Goal: Task Accomplishment & Management: Use online tool/utility

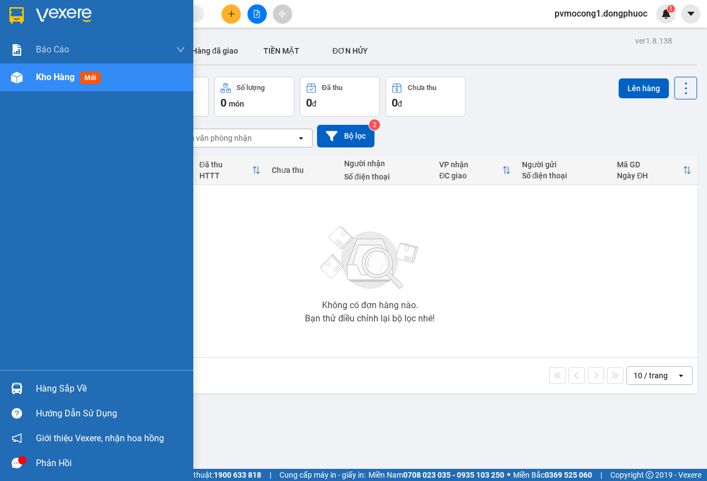
click at [28, 387] on div "Hàng sắp về" at bounding box center [96, 388] width 193 height 25
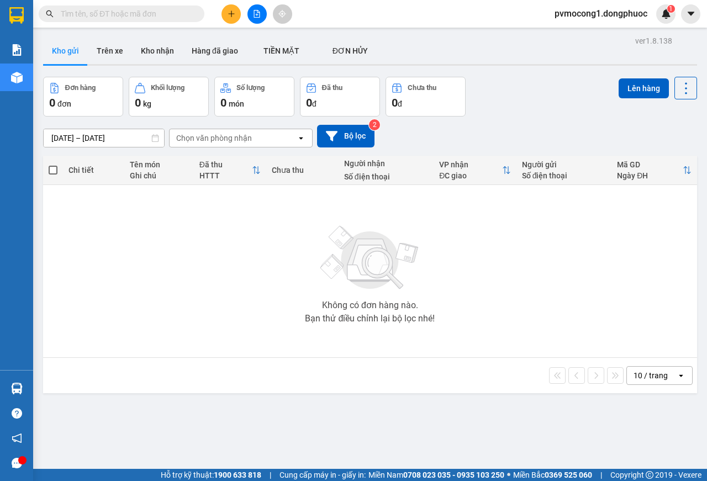
click at [127, 268] on section "Kết quả tìm kiếm ( 6 ) Bộ lọc Mã ĐH Trạng thái Món hàng Tổng cước Chưa cước Nhã…" at bounding box center [353, 240] width 707 height 481
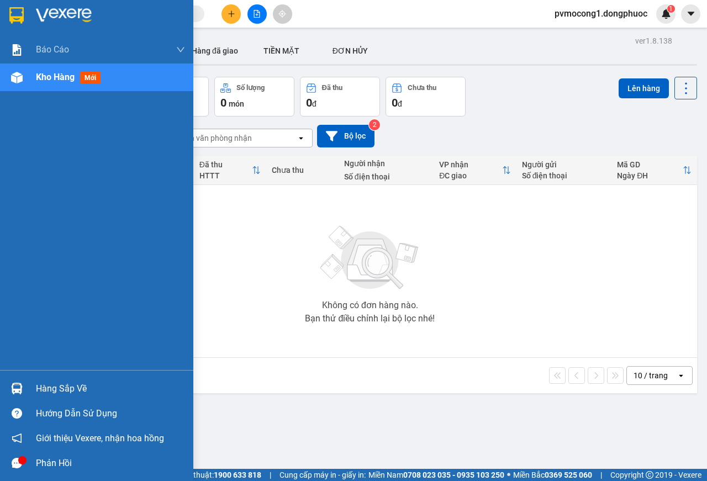
click at [18, 384] on img at bounding box center [17, 389] width 12 height 12
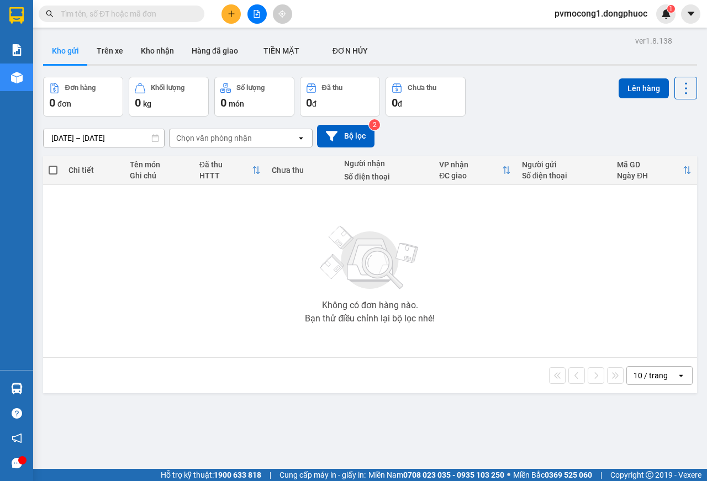
click at [239, 305] on section "Kết quả tìm kiếm ( 6 ) Bộ lọc Mã ĐH Trạng thái Món hàng Tổng cước Chưa cước Nhã…" at bounding box center [353, 240] width 707 height 481
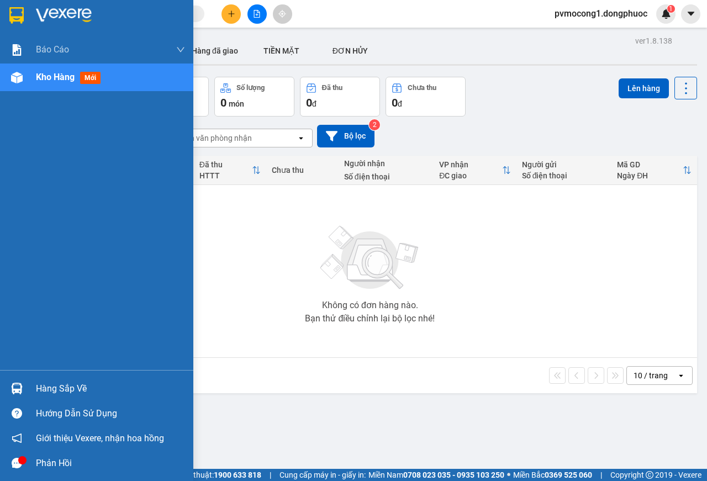
click at [24, 377] on div "Hàng sắp về" at bounding box center [96, 388] width 193 height 25
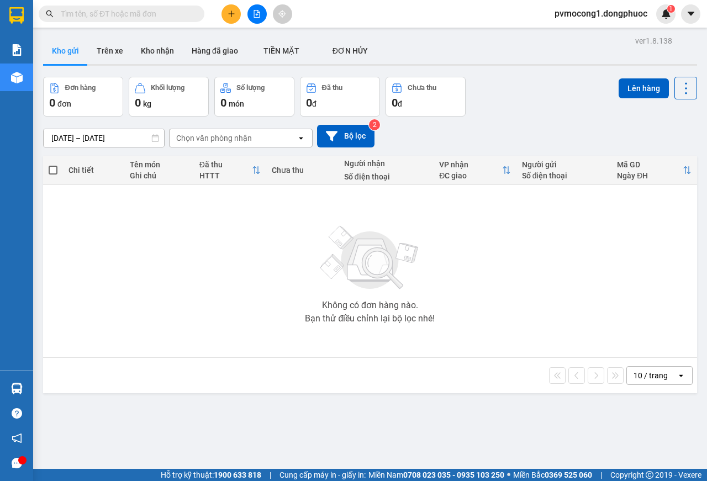
click at [198, 267] on section "Kết quả tìm kiếm ( 6 ) Bộ lọc Mã ĐH Trạng thái Món hàng Tổng cước Chưa cước Nhã…" at bounding box center [353, 240] width 707 height 481
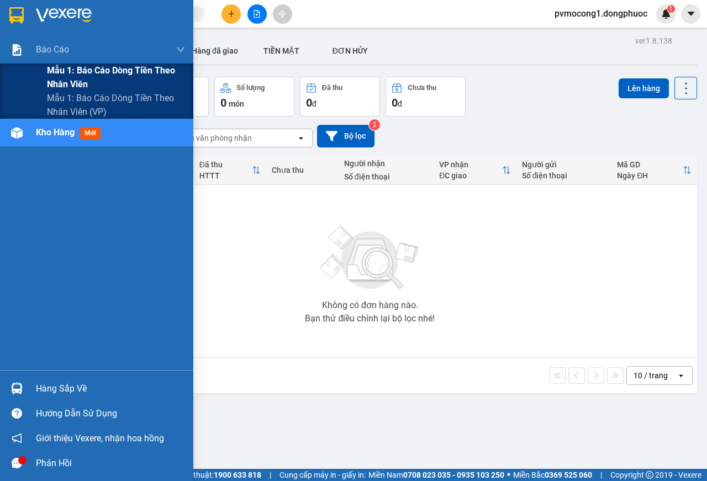
click at [73, 71] on span "Mẫu 1: Báo cáo dòng tiền theo nhân viên" at bounding box center [116, 77] width 138 height 28
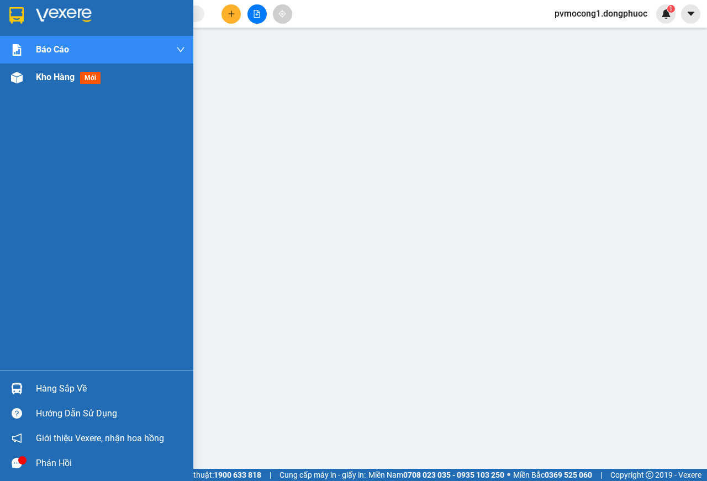
click at [57, 78] on span "Kho hàng" at bounding box center [55, 77] width 39 height 10
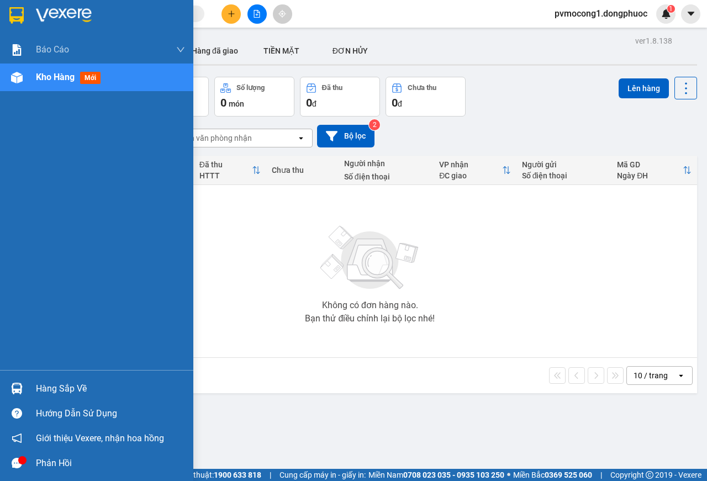
click at [2, 387] on div "Hàng sắp về" at bounding box center [96, 388] width 193 height 25
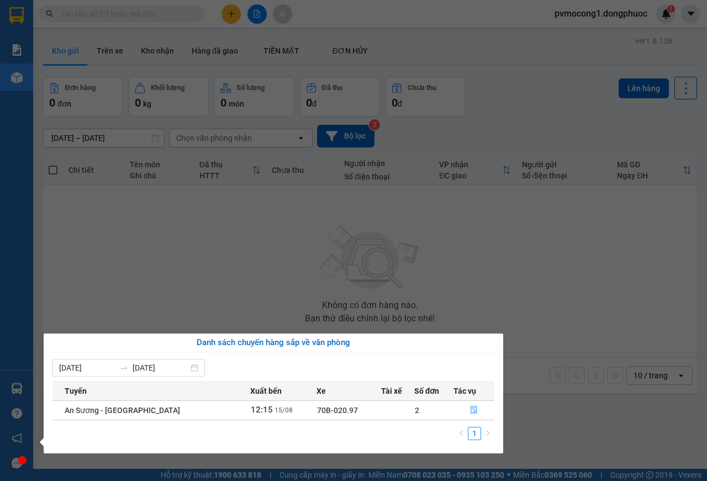
click at [93, 298] on section "Kết quả tìm kiếm ( 6 ) Bộ lọc Mã ĐH Trạng thái Món hàng Tổng cước Chưa cước Nhã…" at bounding box center [353, 240] width 707 height 481
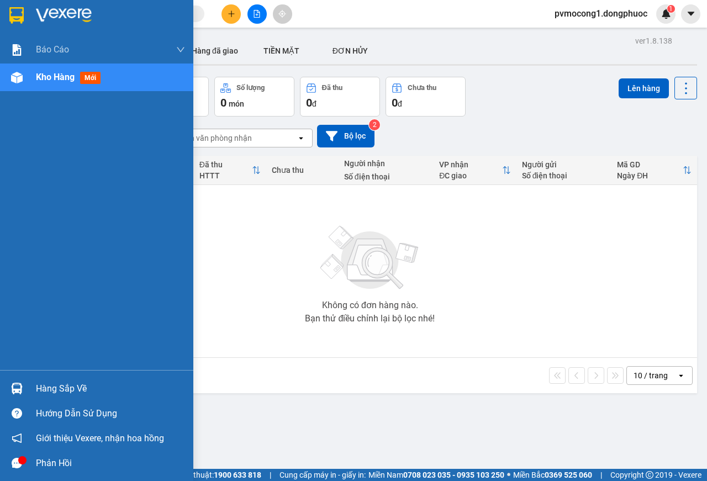
click at [13, 388] on img at bounding box center [17, 389] width 12 height 12
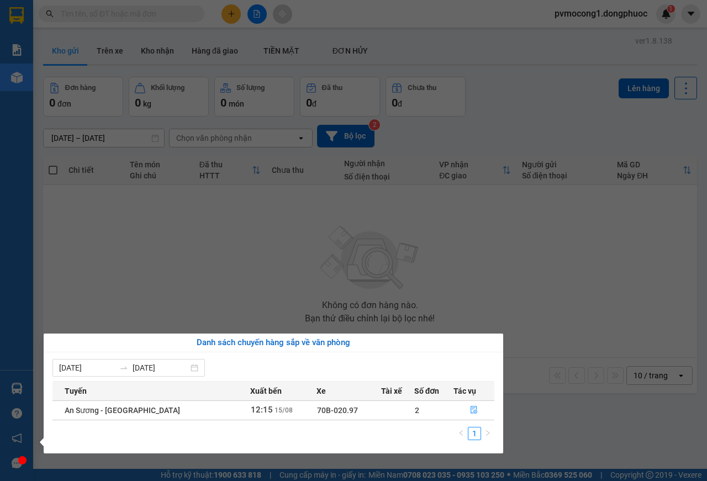
click at [156, 293] on section "Kết quả tìm kiếm ( 6 ) Bộ lọc Mã ĐH Trạng thái Món hàng Tổng cước Chưa cước Nhã…" at bounding box center [353, 240] width 707 height 481
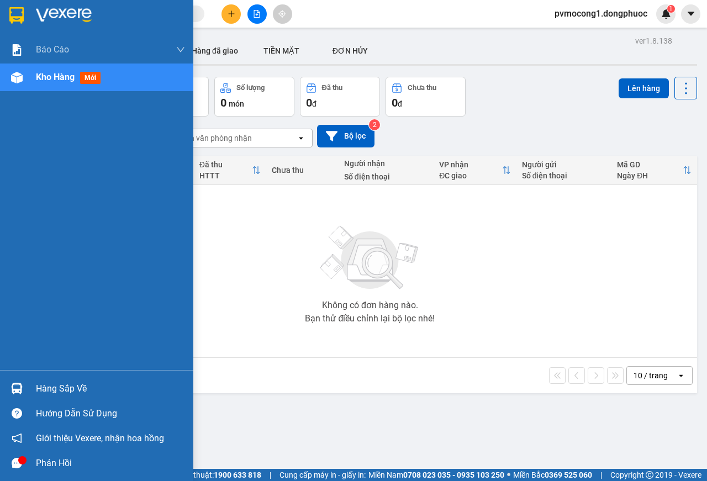
click at [24, 389] on div at bounding box center [16, 388] width 19 height 19
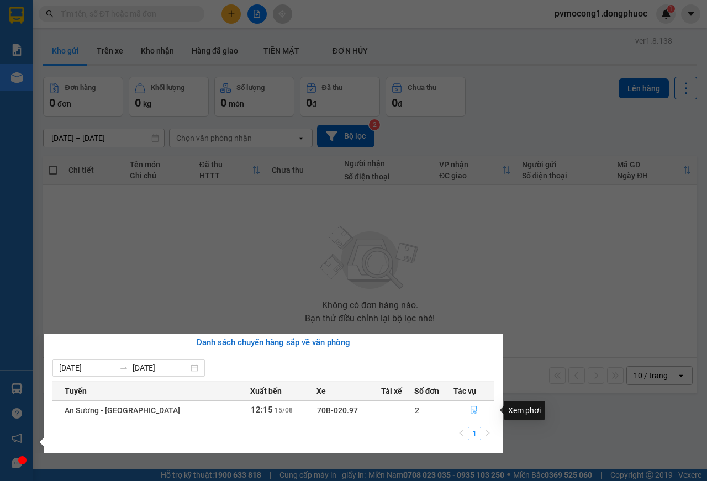
click at [471, 409] on icon "file-done" at bounding box center [474, 410] width 8 height 8
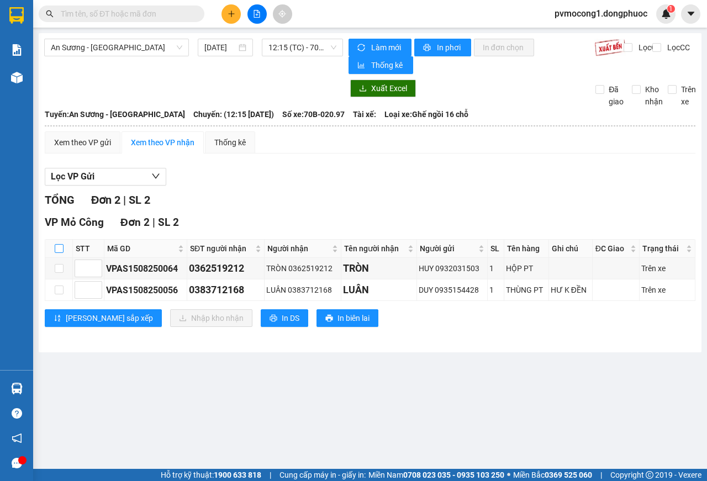
click at [59, 247] on input "checkbox" at bounding box center [59, 248] width 9 height 9
checkbox input "true"
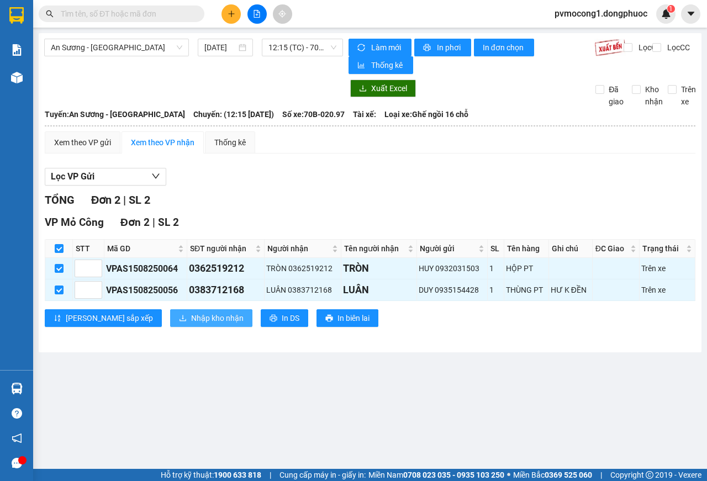
click at [191, 317] on span "Nhập kho nhận" at bounding box center [217, 318] width 52 height 12
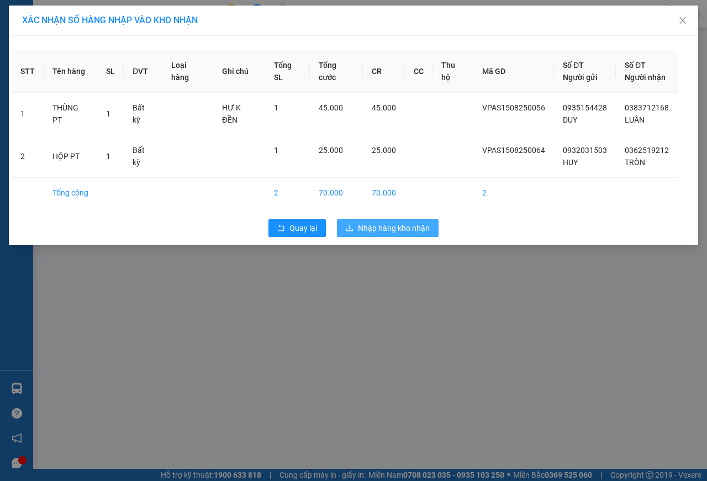
click at [407, 230] on span "Nhập hàng kho nhận" at bounding box center [394, 228] width 72 height 12
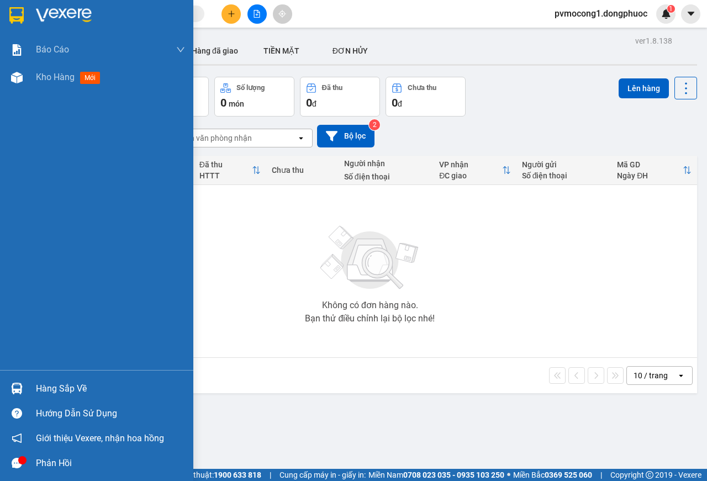
click at [23, 383] on div at bounding box center [16, 388] width 19 height 19
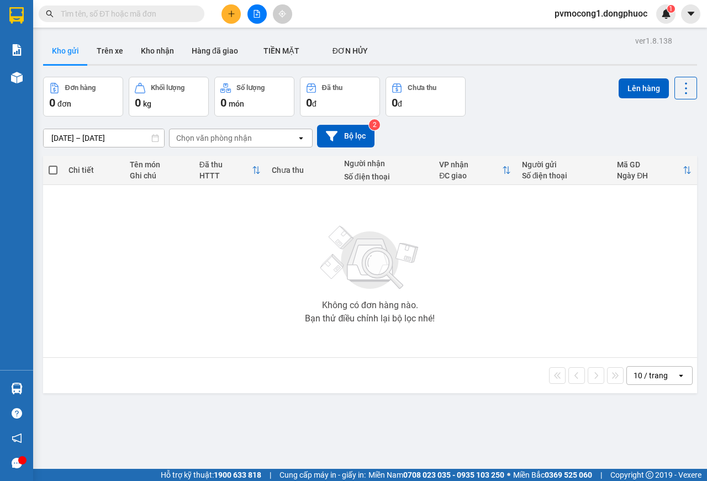
click at [253, 267] on section "Kết quả tìm kiếm ( 6 ) Bộ lọc Mã ĐH Trạng thái Món hàng Tổng cước Chưa cước Nhã…" at bounding box center [353, 240] width 707 height 481
click at [155, 47] on button "Kho nhận" at bounding box center [157, 51] width 51 height 26
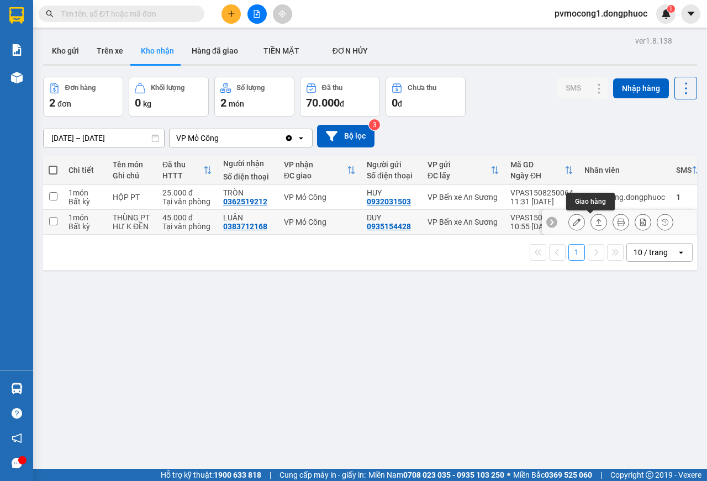
click at [595, 223] on icon at bounding box center [599, 222] width 8 height 8
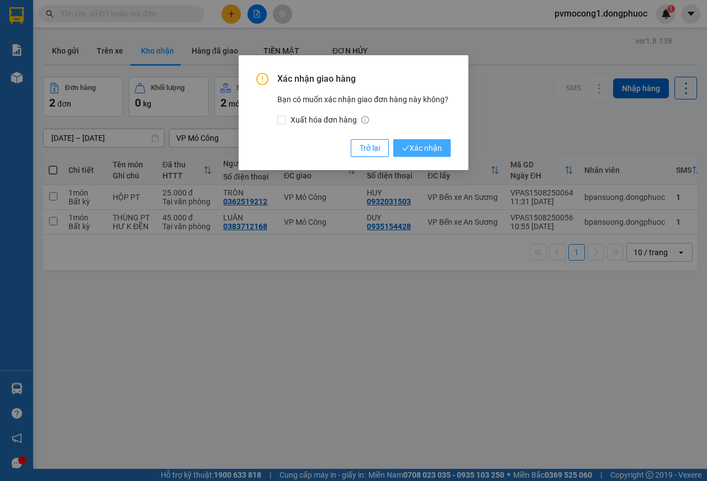
click at [421, 145] on span "Xác nhận" at bounding box center [422, 148] width 40 height 12
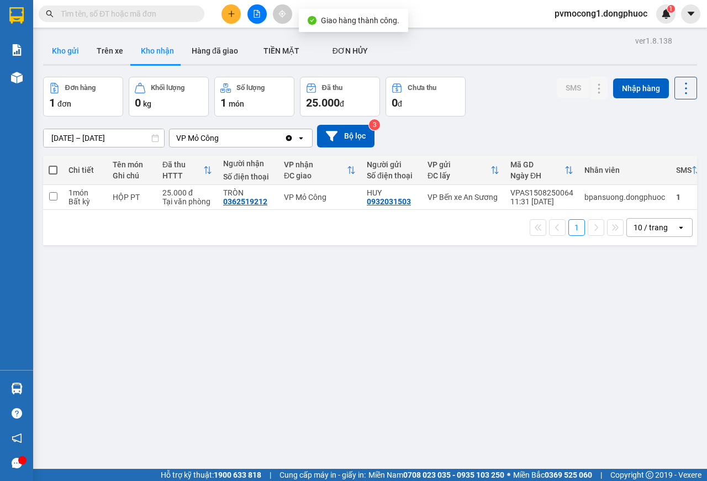
click at [57, 47] on button "Kho gửi" at bounding box center [65, 51] width 45 height 26
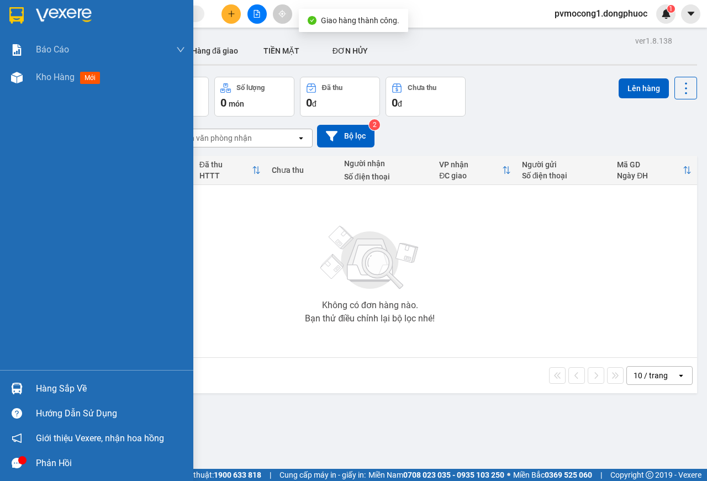
click at [17, 390] on img at bounding box center [17, 389] width 12 height 12
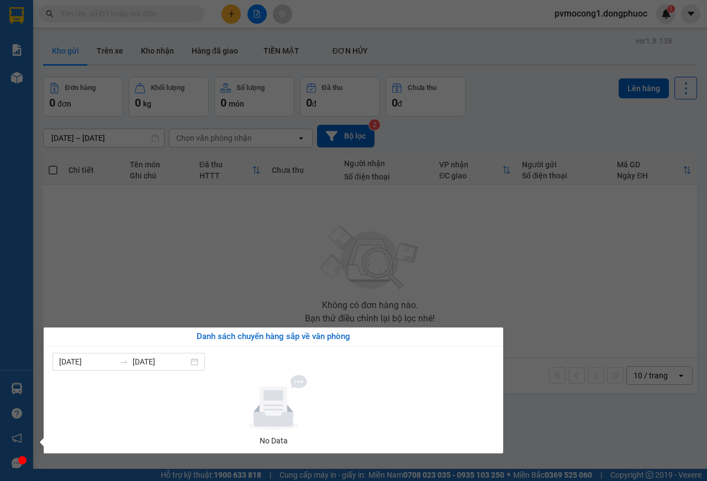
click at [227, 259] on section "Kết quả tìm kiếm ( 6 ) Bộ lọc Mã ĐH Trạng thái Món hàng Tổng cước Chưa cước Nhã…" at bounding box center [353, 240] width 707 height 481
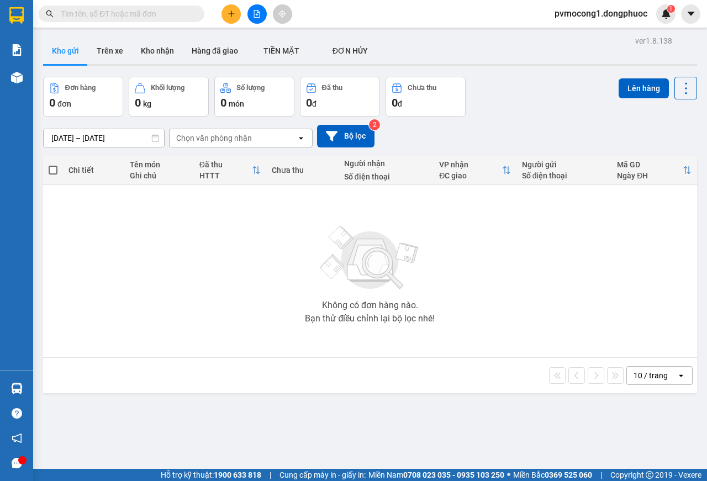
click at [142, 36] on div "ver 1.8.138 Kho gửi Trên xe Kho nhận Hàng đã giao TIỀN MẶT ĐƠN HỦY Đơn hàng 0…" at bounding box center [370, 273] width 662 height 481
click at [163, 49] on button "Kho nhận" at bounding box center [157, 51] width 51 height 26
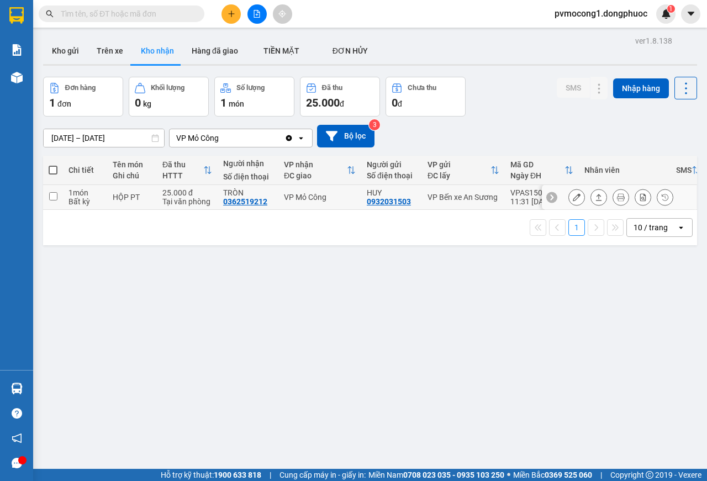
click at [595, 198] on icon at bounding box center [599, 197] width 8 height 8
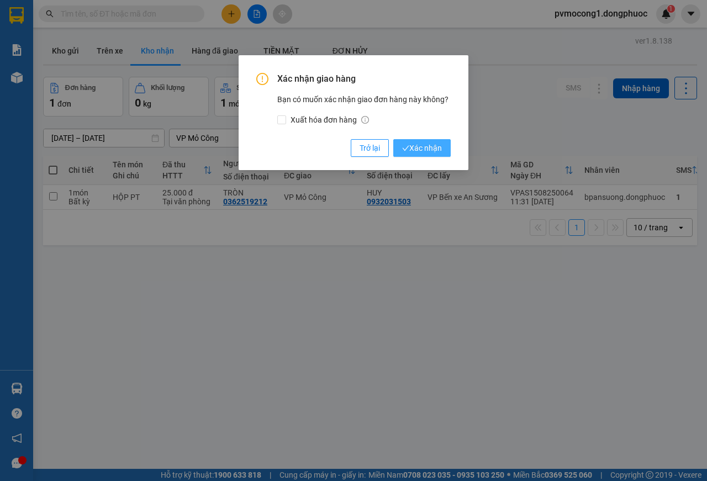
click at [418, 148] on span "Xác nhận" at bounding box center [422, 148] width 40 height 12
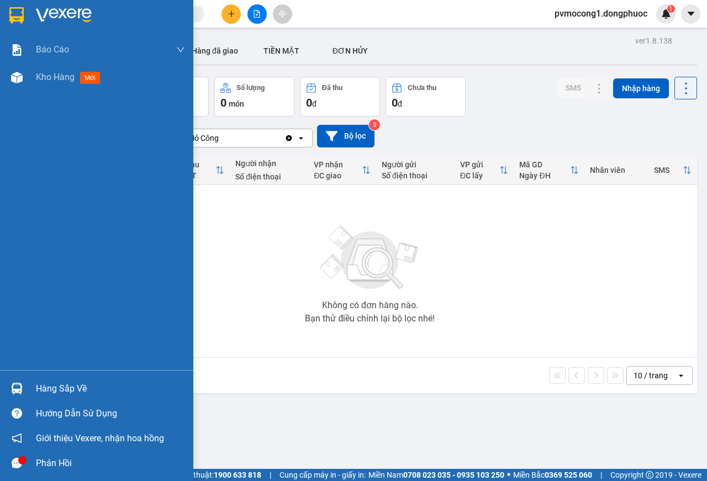
click at [19, 392] on img at bounding box center [17, 389] width 12 height 12
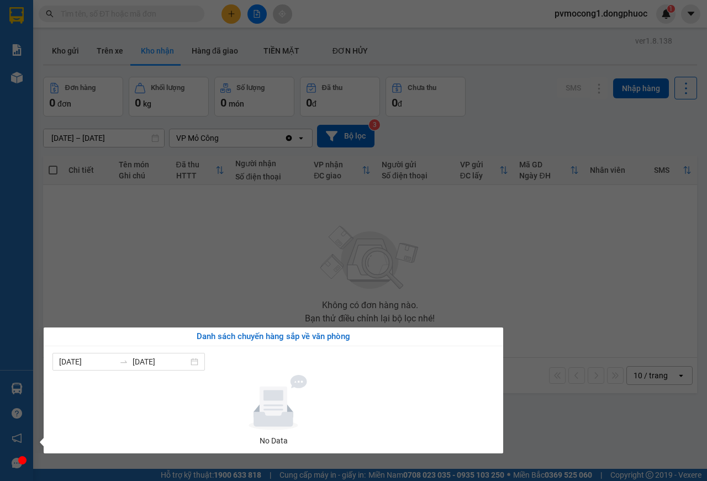
click at [171, 315] on section "Kết quả tìm kiếm ( 6 ) Bộ lọc Mã ĐH Trạng thái Món hàng Tổng cước Chưa cước Nhã…" at bounding box center [353, 240] width 707 height 481
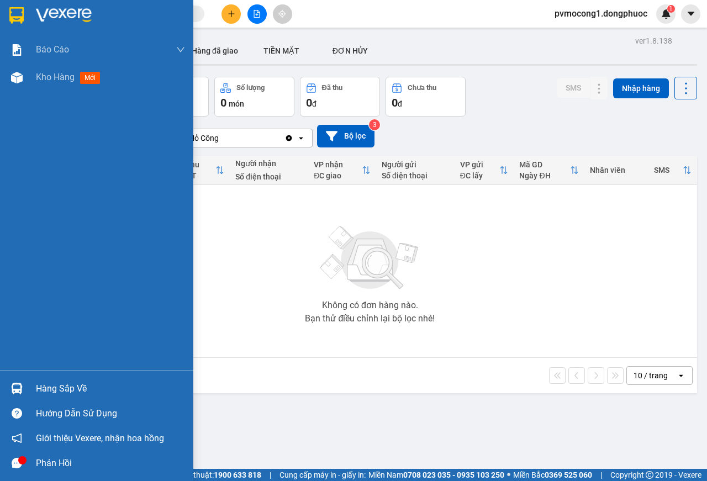
click at [23, 381] on div at bounding box center [16, 388] width 19 height 19
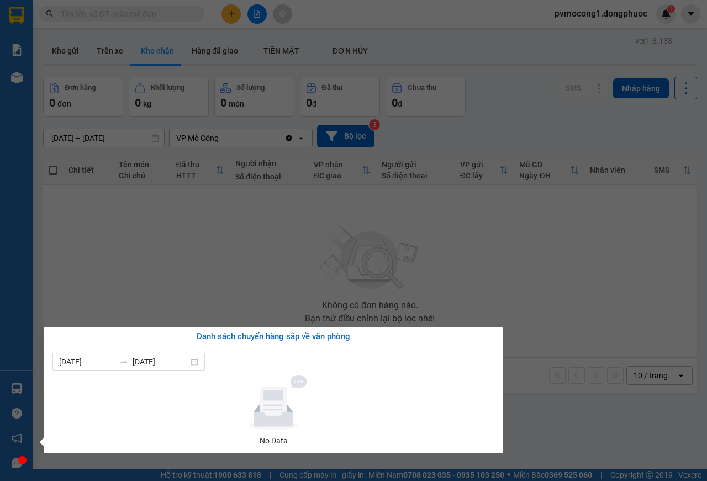
click at [149, 232] on section "Kết quả tìm kiếm ( 6 ) Bộ lọc Mã ĐH Trạng thái Món hàng Tổng cước Chưa cước Nhã…" at bounding box center [353, 240] width 707 height 481
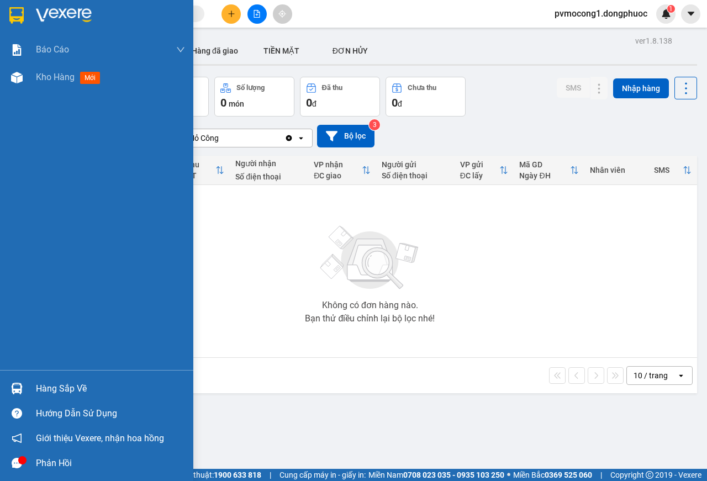
click at [14, 465] on icon "message" at bounding box center [17, 463] width 10 height 10
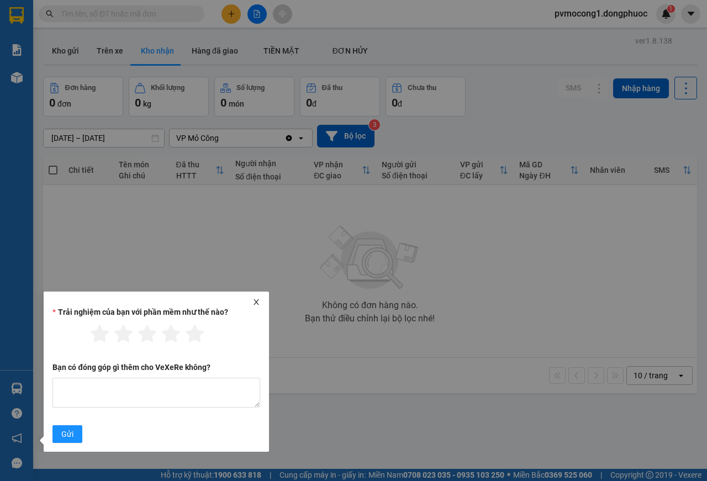
click at [258, 301] on icon "close" at bounding box center [256, 302] width 8 height 8
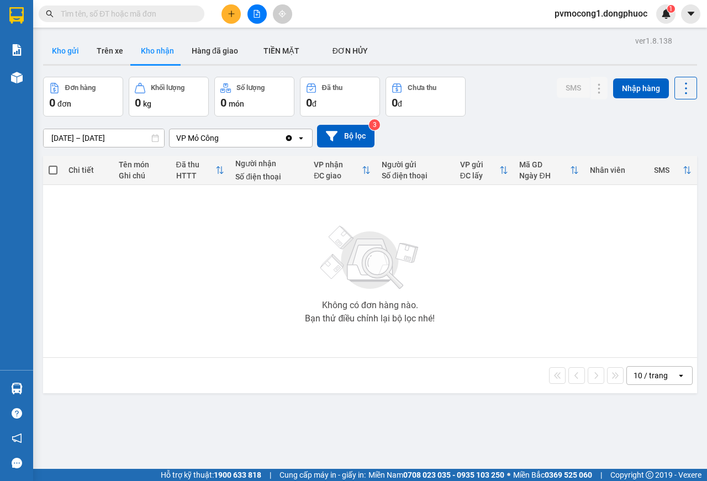
click at [69, 53] on button "Kho gửi" at bounding box center [65, 51] width 45 height 26
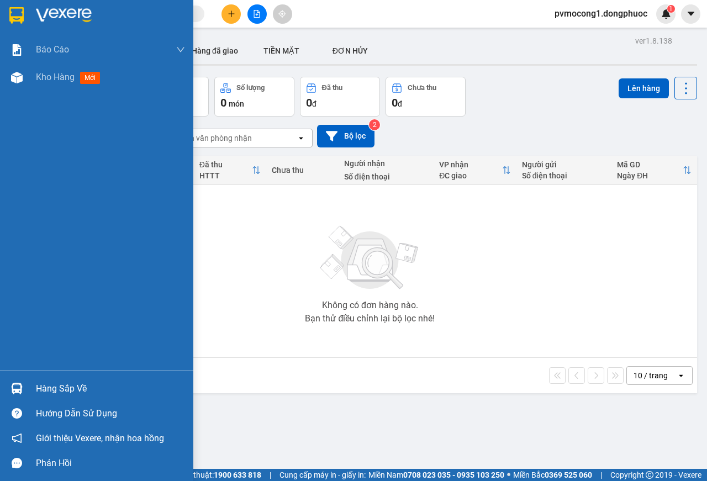
click at [39, 391] on div "Hàng sắp về" at bounding box center [110, 388] width 149 height 17
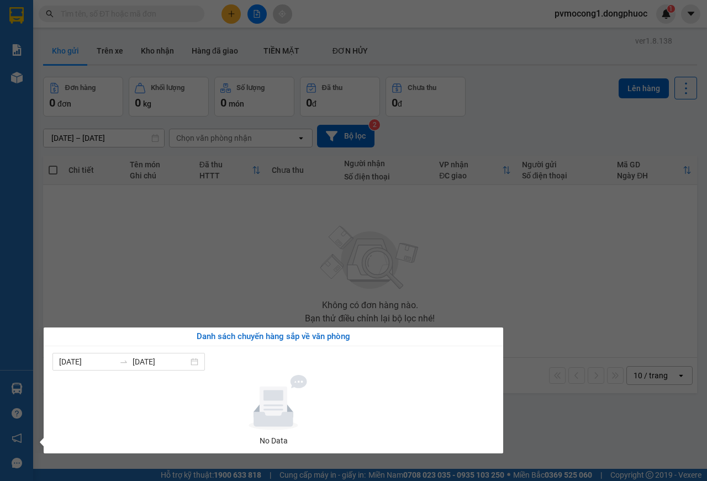
click at [204, 279] on section "Kết quả tìm kiếm ( 6 ) Bộ lọc Mã ĐH Trạng thái Món hàng Tổng cước Chưa cước Nhã…" at bounding box center [353, 240] width 707 height 481
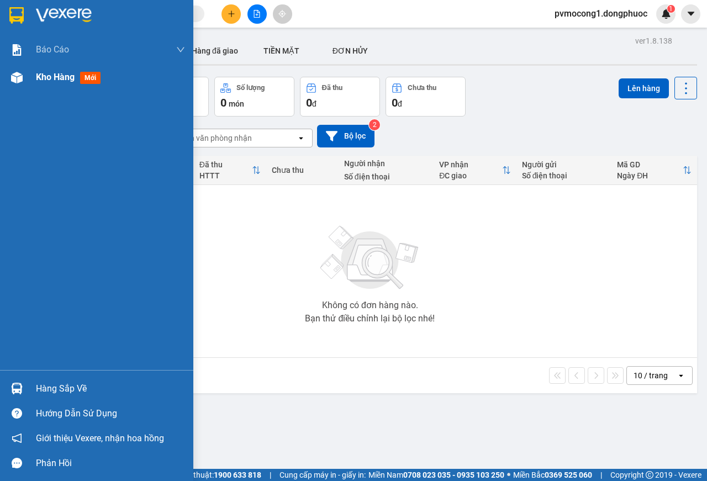
click at [47, 77] on span "Kho hàng" at bounding box center [55, 77] width 39 height 10
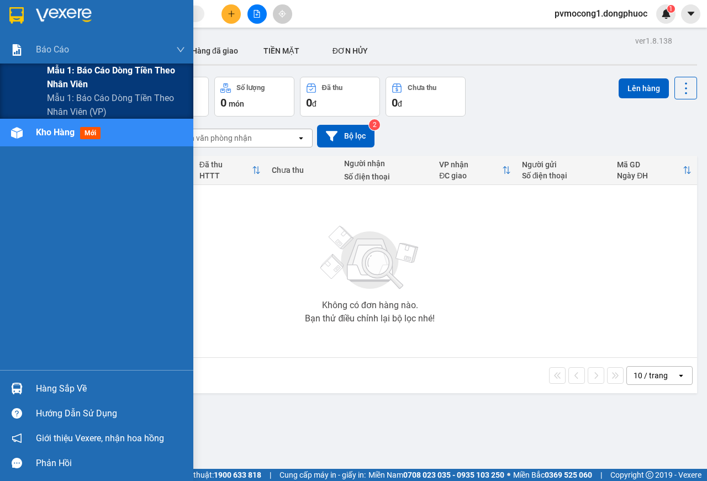
click at [68, 75] on span "Mẫu 1: Báo cáo dòng tiền theo nhân viên" at bounding box center [116, 77] width 138 height 28
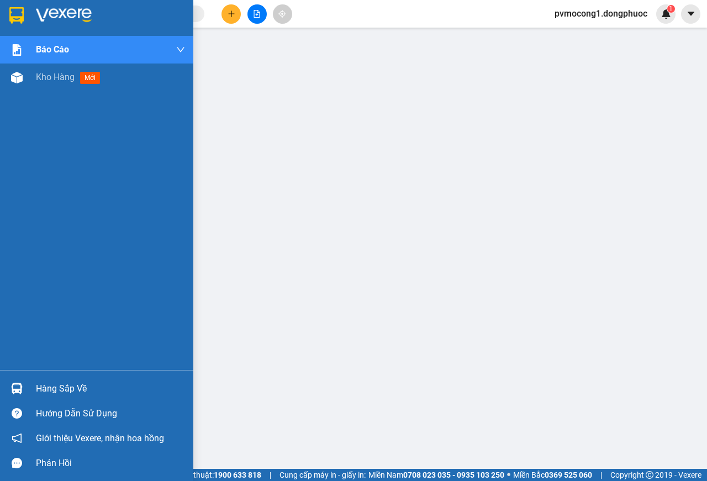
click at [24, 391] on div at bounding box center [16, 388] width 19 height 19
click at [15, 76] on img at bounding box center [17, 78] width 12 height 12
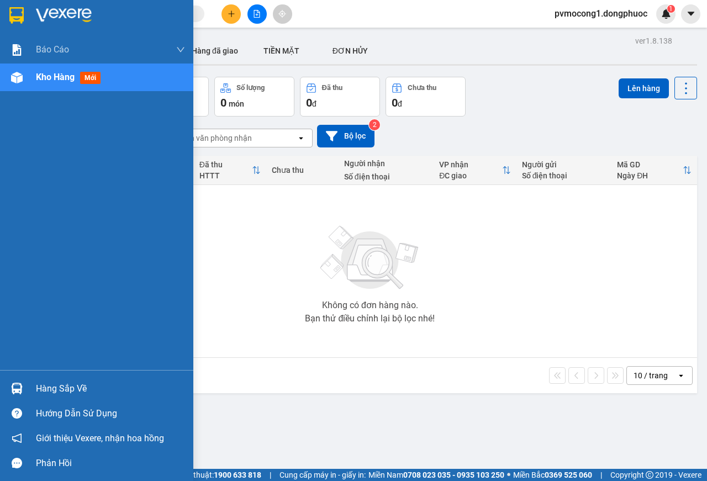
click at [23, 388] on div at bounding box center [16, 388] width 19 height 19
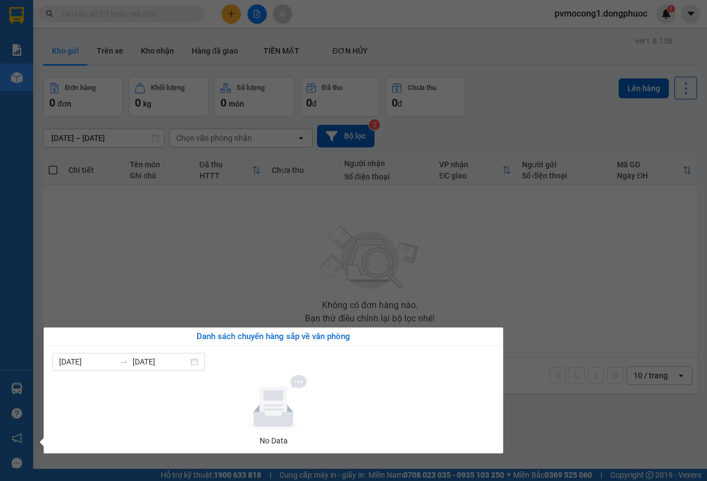
click at [113, 258] on section "Kết quả tìm kiếm ( 6 ) Bộ lọc Mã ĐH Trạng thái Món hàng Tổng cước Chưa cước Nhã…" at bounding box center [353, 240] width 707 height 481
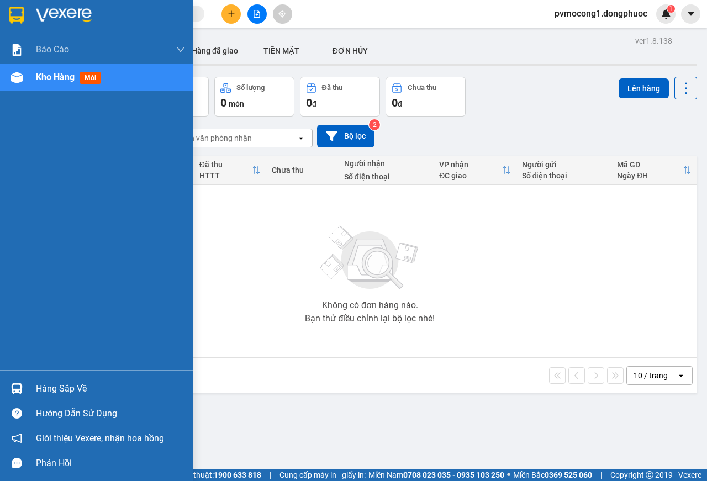
click at [15, 384] on img at bounding box center [17, 389] width 12 height 12
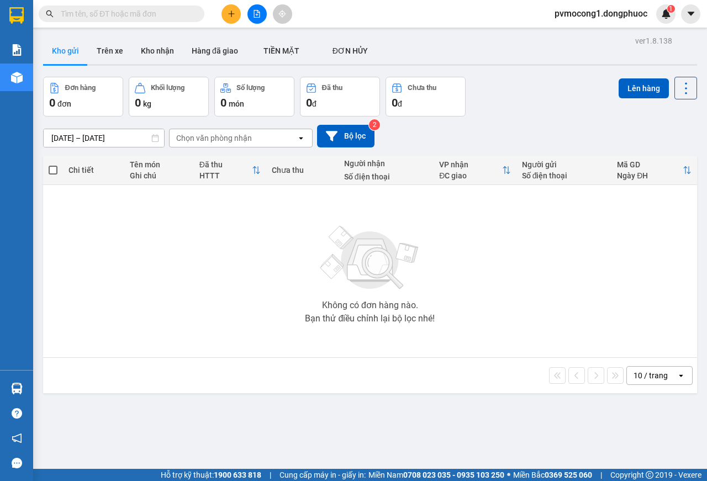
click at [185, 267] on section "Kết quả tìm kiếm ( 6 ) Bộ lọc Mã ĐH Trạng thái Món hàng Tổng cước Chưa cước Nhã…" at bounding box center [353, 240] width 707 height 481
